Goal: Information Seeking & Learning: Learn about a topic

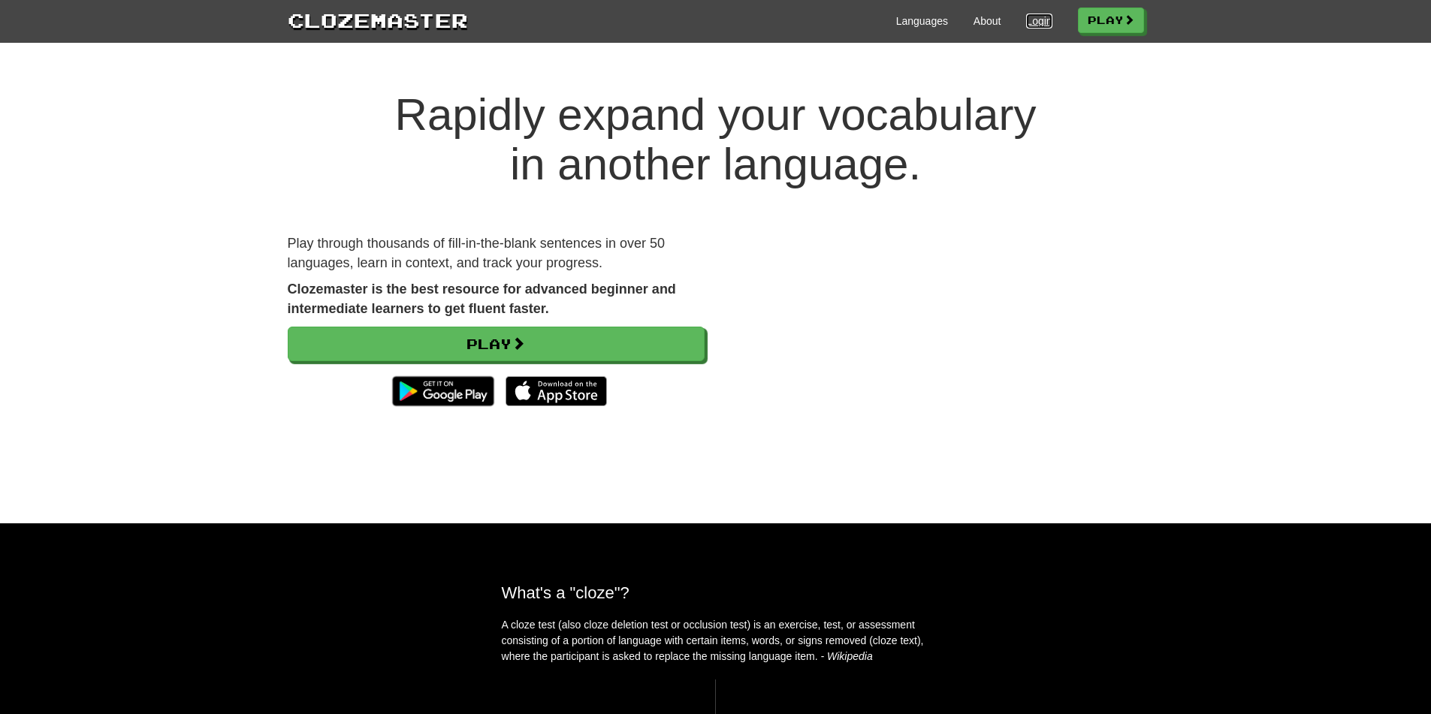
click at [1030, 26] on link "Login" at bounding box center [1039, 21] width 26 height 15
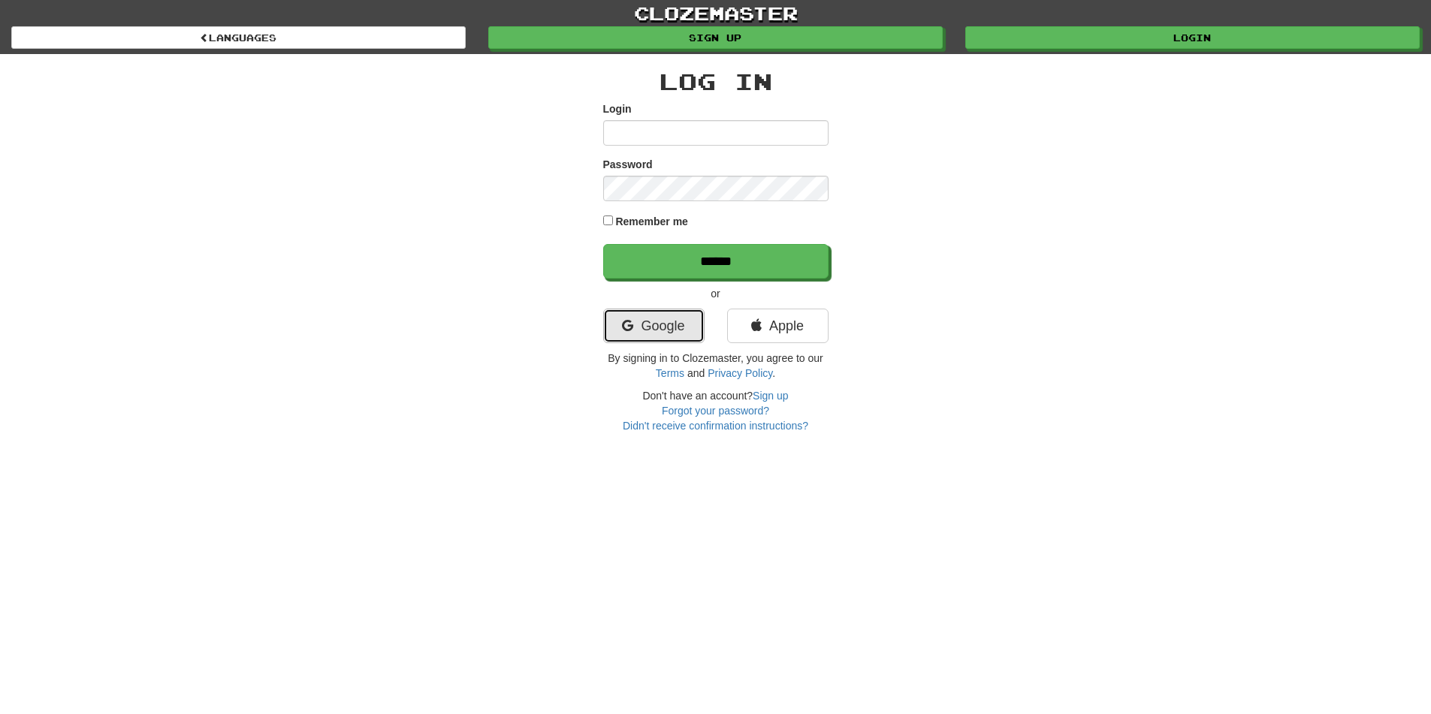
click at [631, 339] on link "Google" at bounding box center [653, 326] width 101 height 35
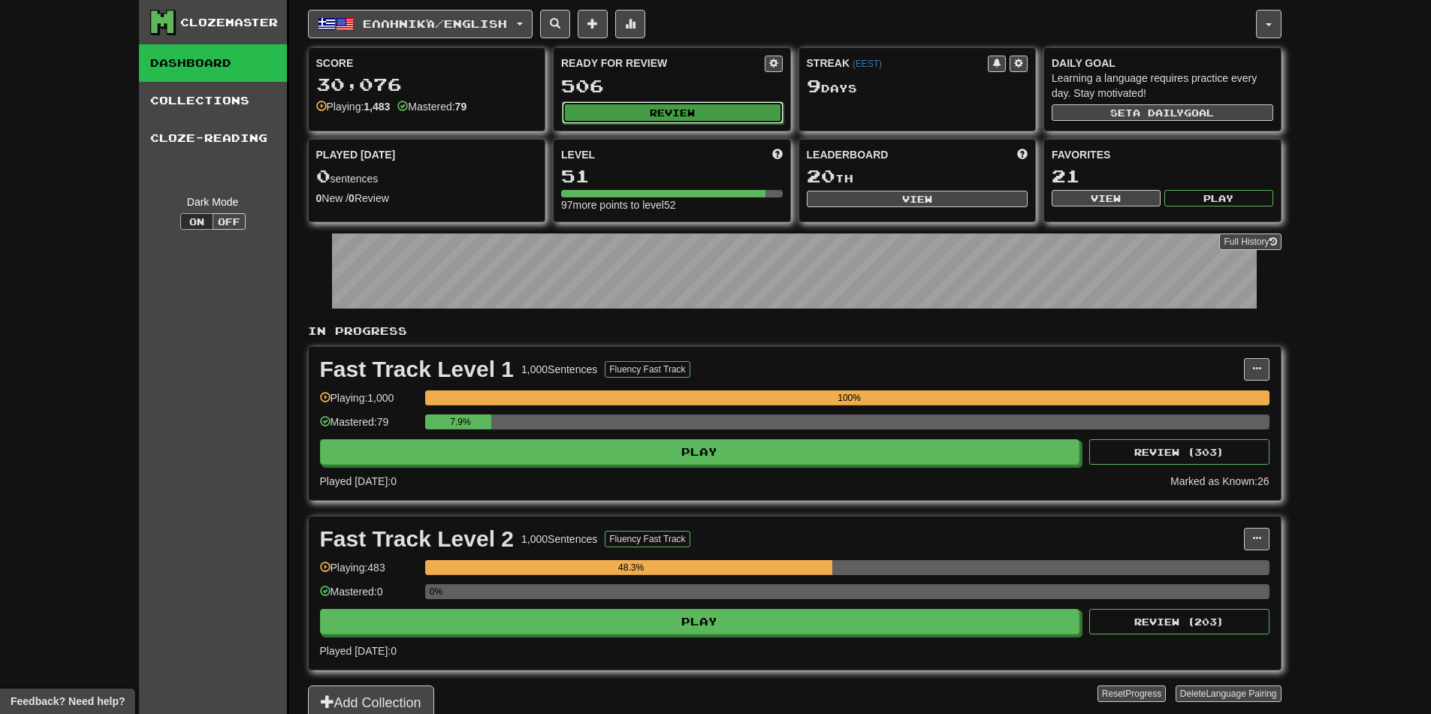
click at [711, 112] on button "Review" at bounding box center [673, 112] width 222 height 23
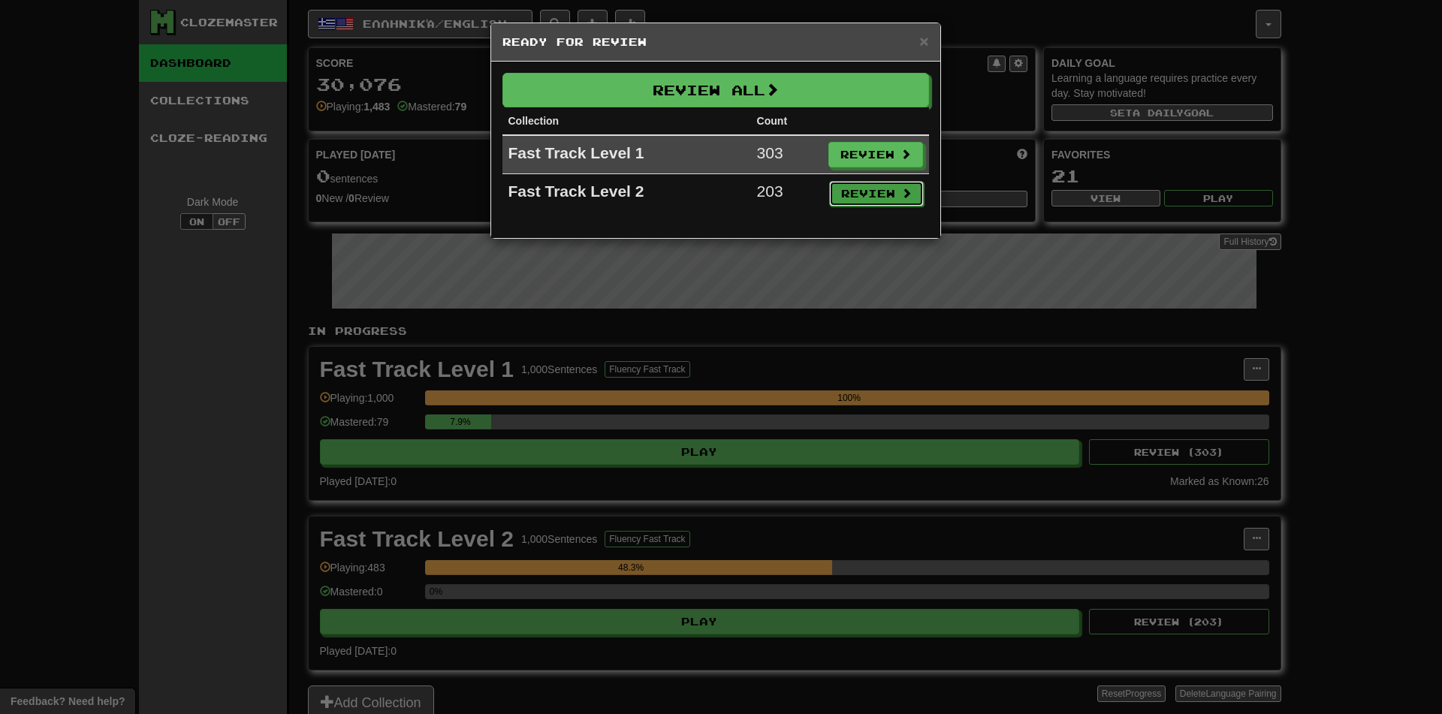
click at [887, 201] on button "Review" at bounding box center [876, 194] width 95 height 26
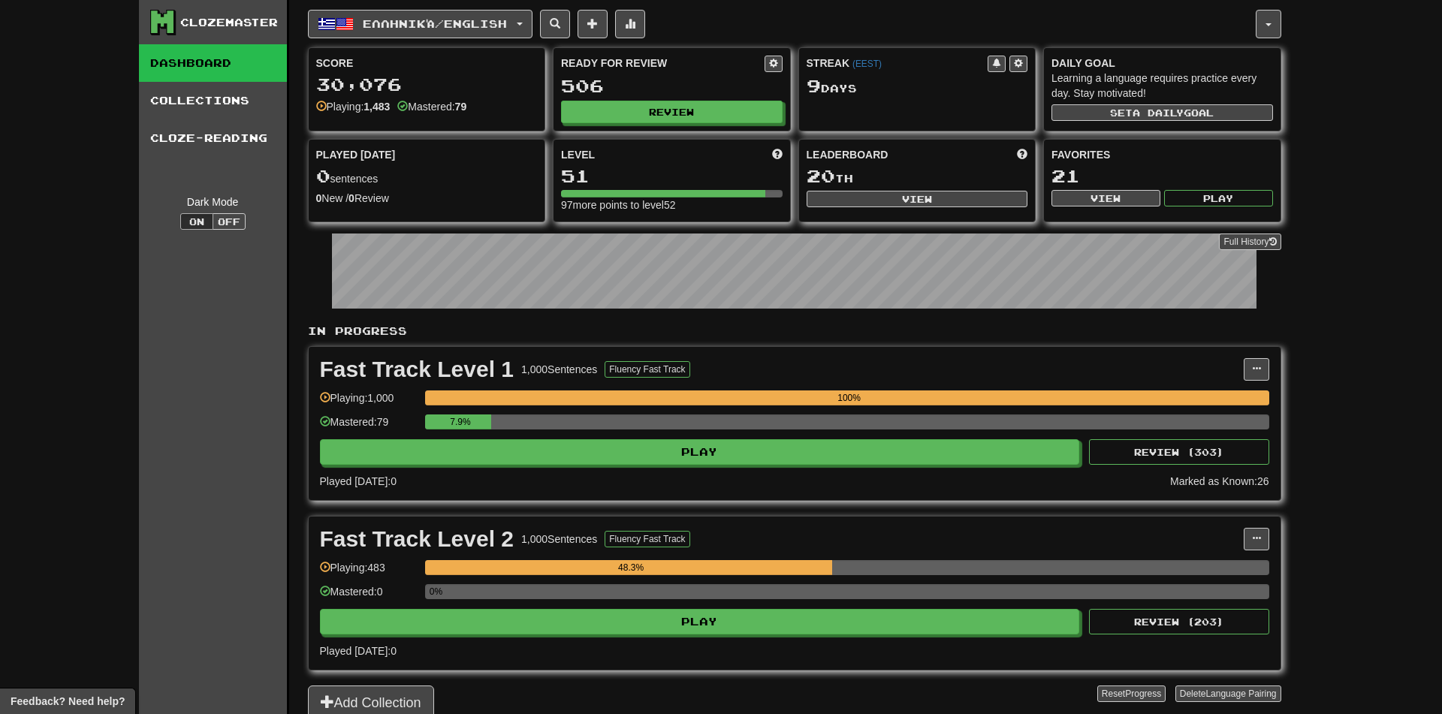
select select "**"
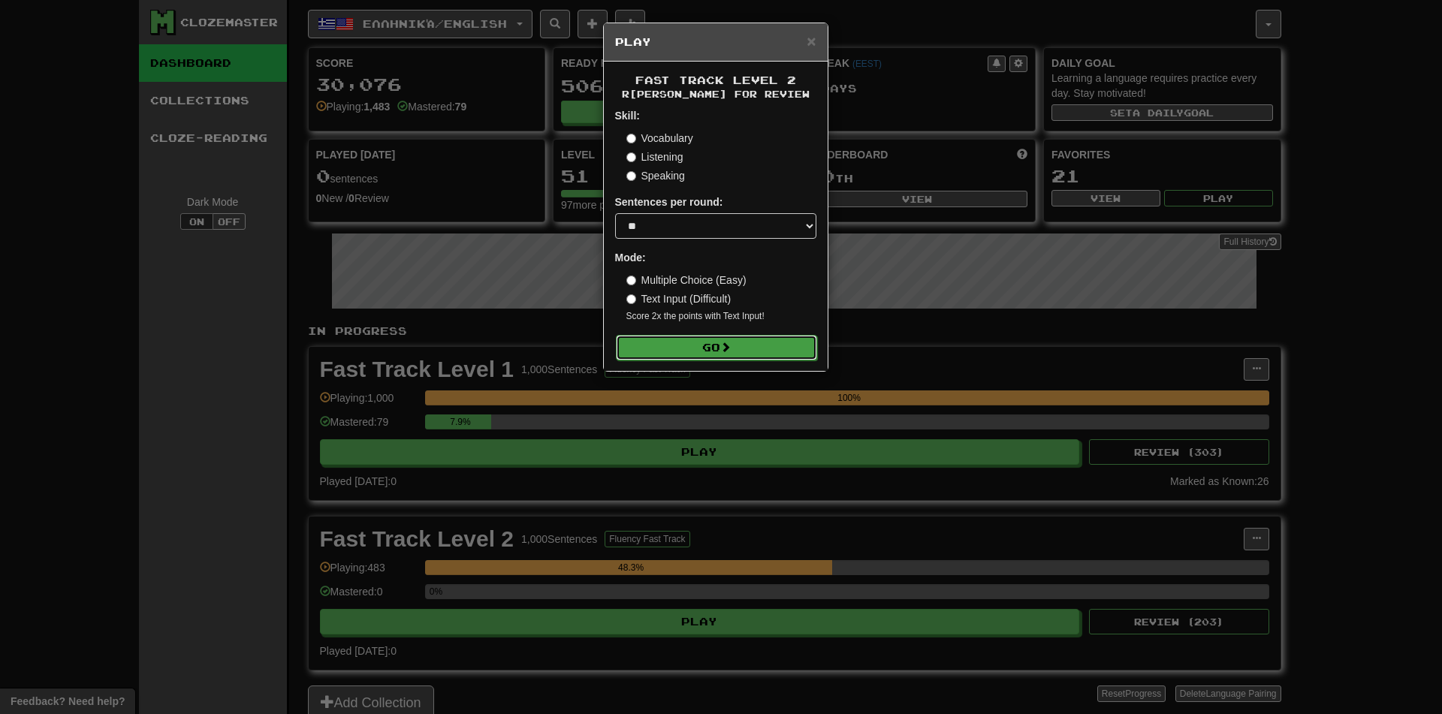
click at [724, 336] on button "Go" at bounding box center [716, 348] width 201 height 26
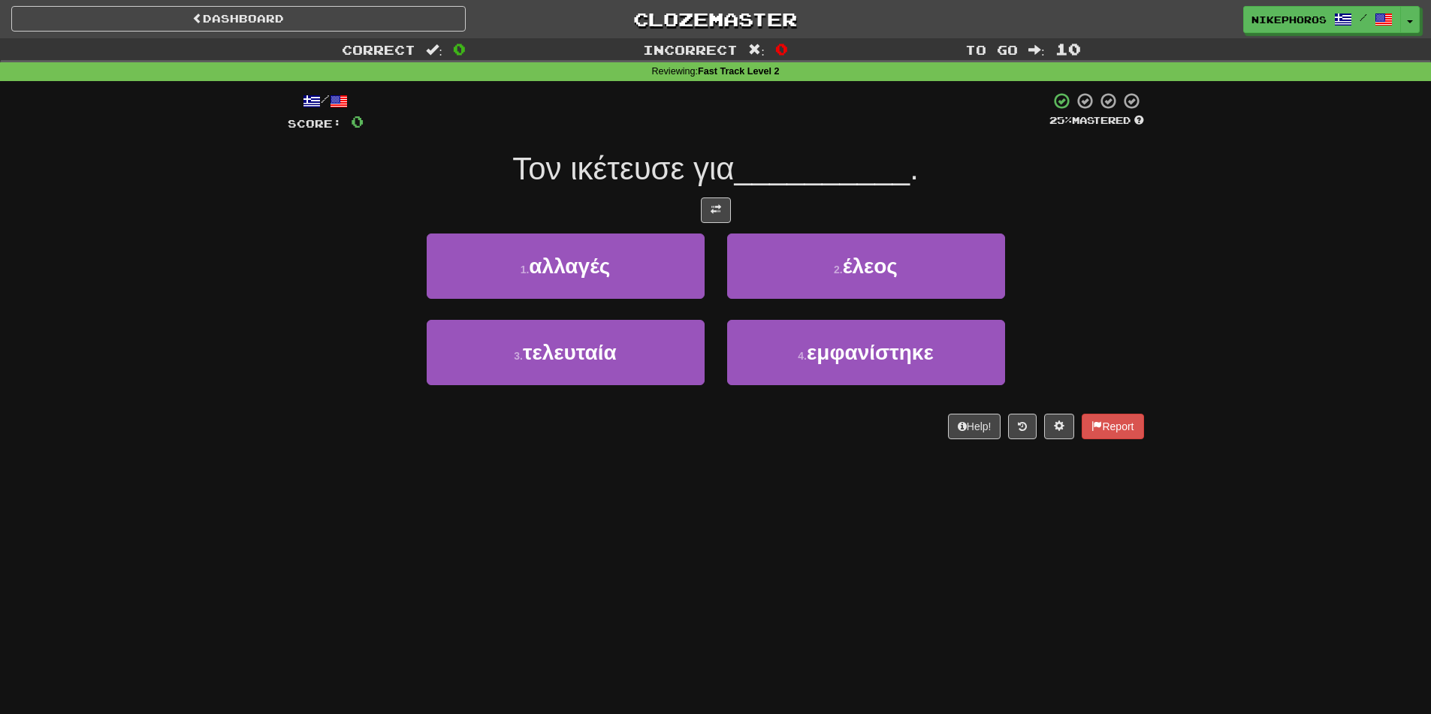
drag, startPoint x: 792, startPoint y: 191, endPoint x: 759, endPoint y: 173, distance: 37.3
click at [759, 173] on span "__________" at bounding box center [822, 168] width 176 height 35
drag, startPoint x: 759, startPoint y: 173, endPoint x: 738, endPoint y: 170, distance: 21.2
click at [757, 173] on span "__________" at bounding box center [822, 168] width 176 height 35
click at [726, 219] on button at bounding box center [716, 211] width 30 height 26
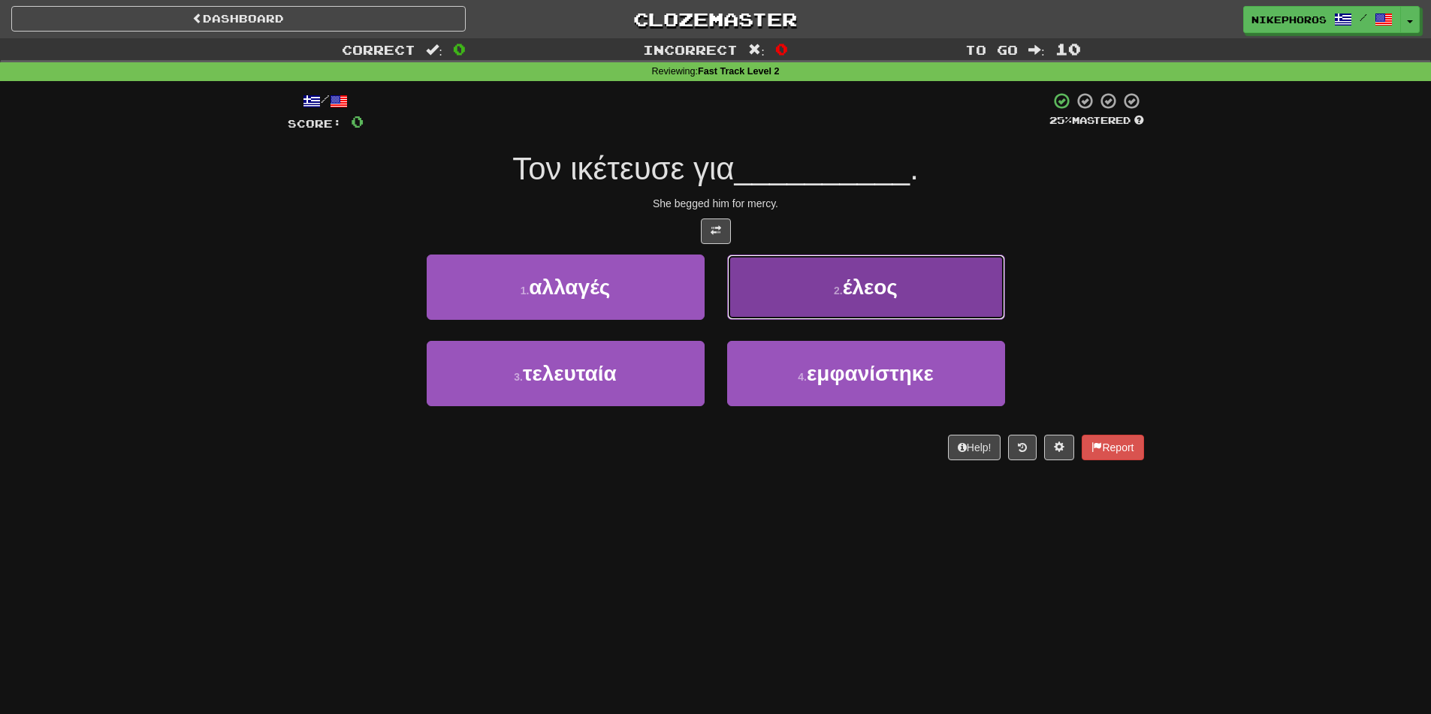
click at [940, 296] on button "2 . έλεος" at bounding box center [866, 287] width 278 height 65
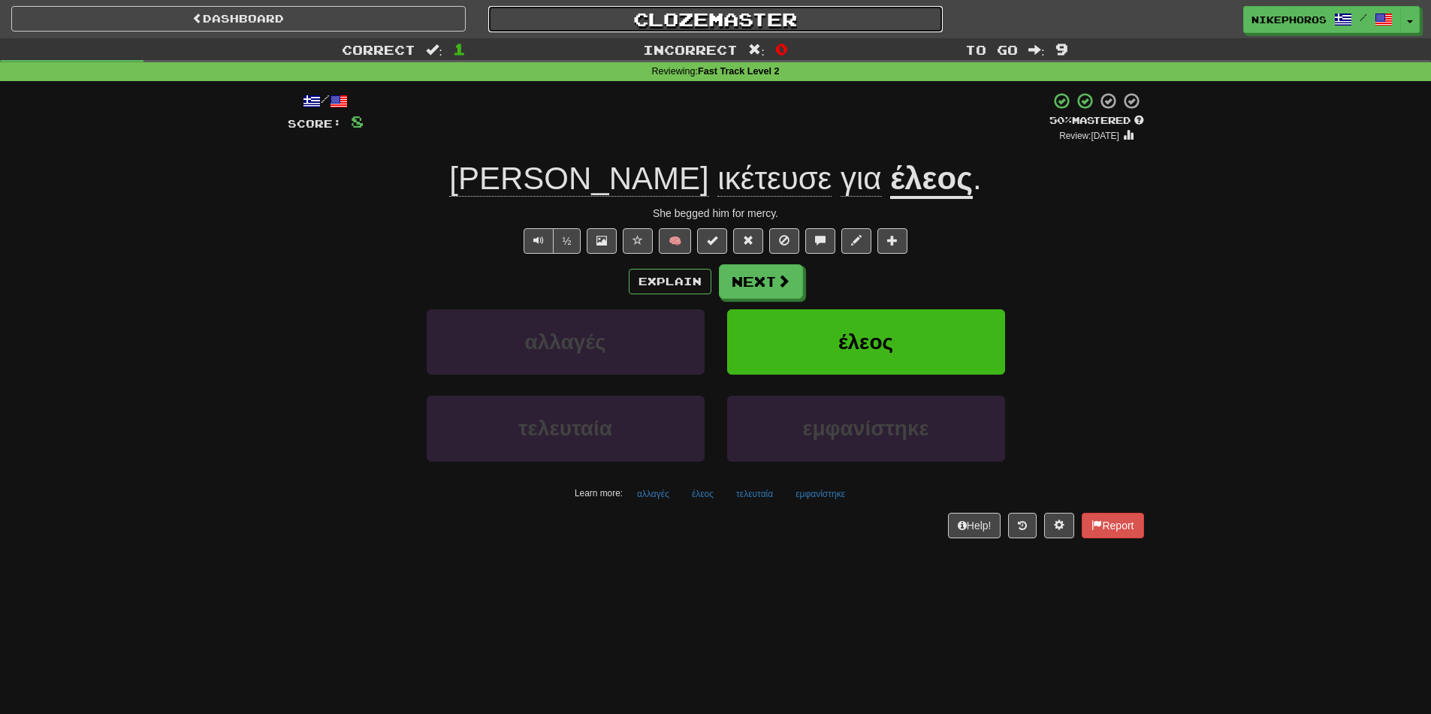
click at [782, 12] on link "Clozemaster" at bounding box center [715, 19] width 454 height 26
